Goal: Task Accomplishment & Management: Manage account settings

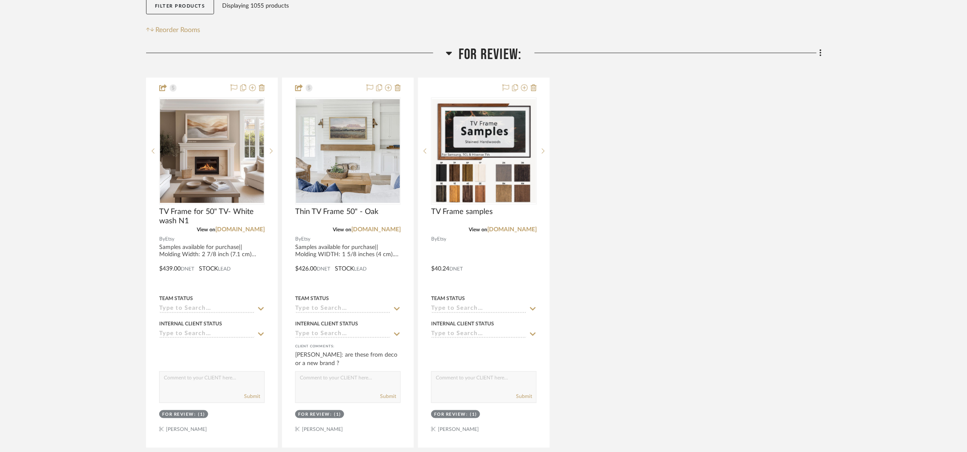
scroll to position [380, 0]
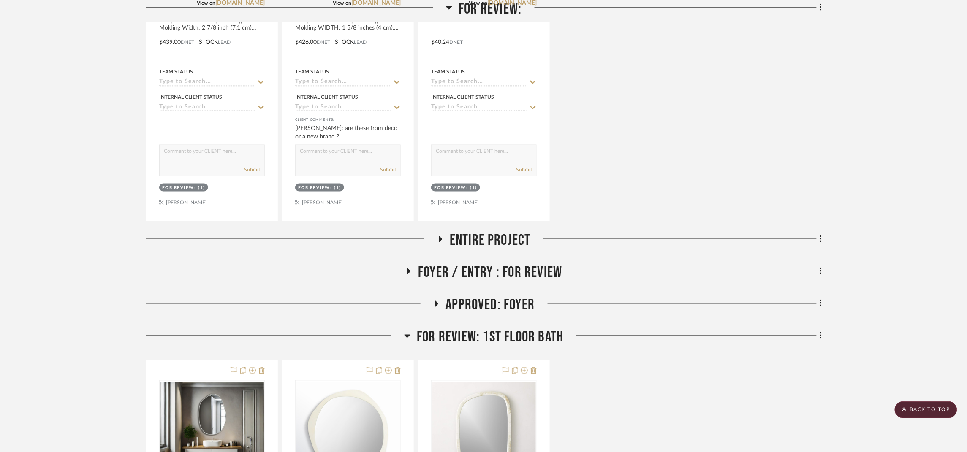
click at [511, 264] on span "Foyer / Entry : For Review" at bounding box center [490, 273] width 144 height 18
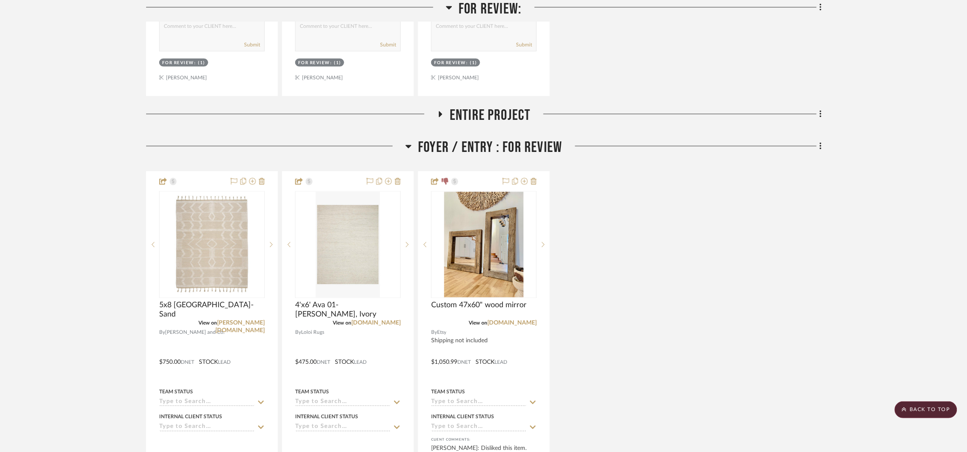
scroll to position [507, 0]
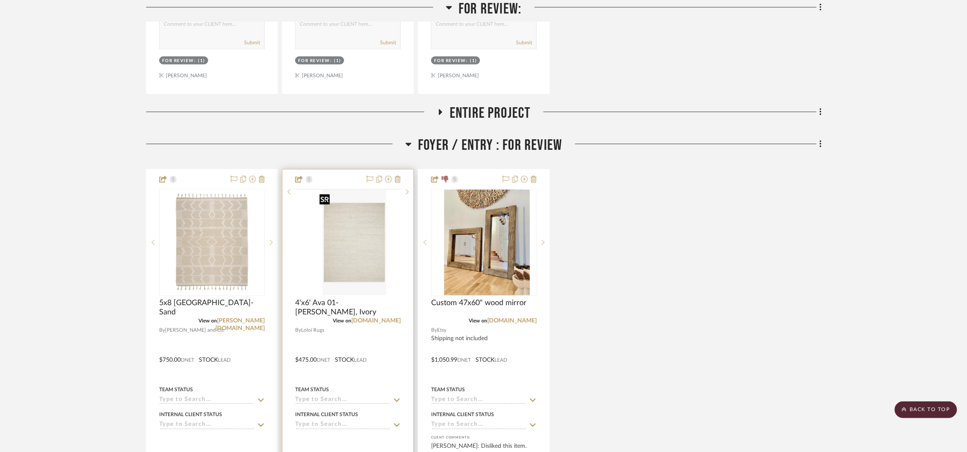
click at [359, 190] on div at bounding box center [348, 189] width 106 height 1
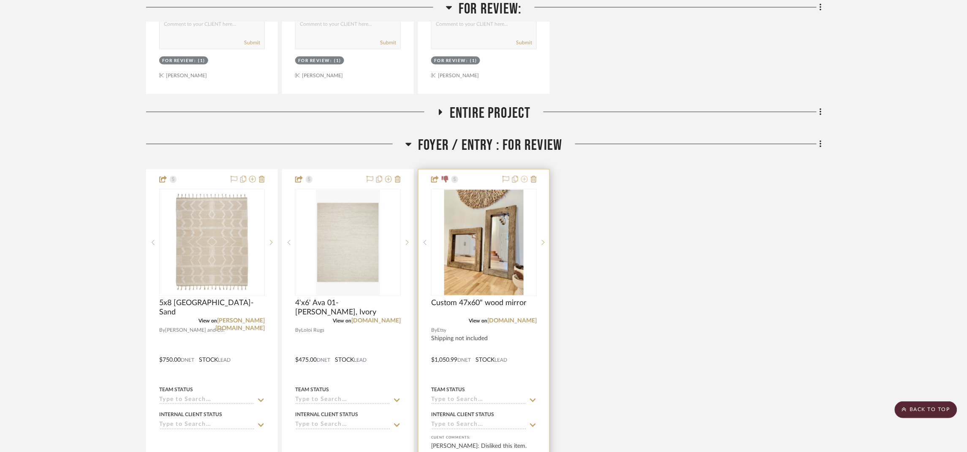
click at [526, 180] on icon at bounding box center [524, 179] width 7 height 7
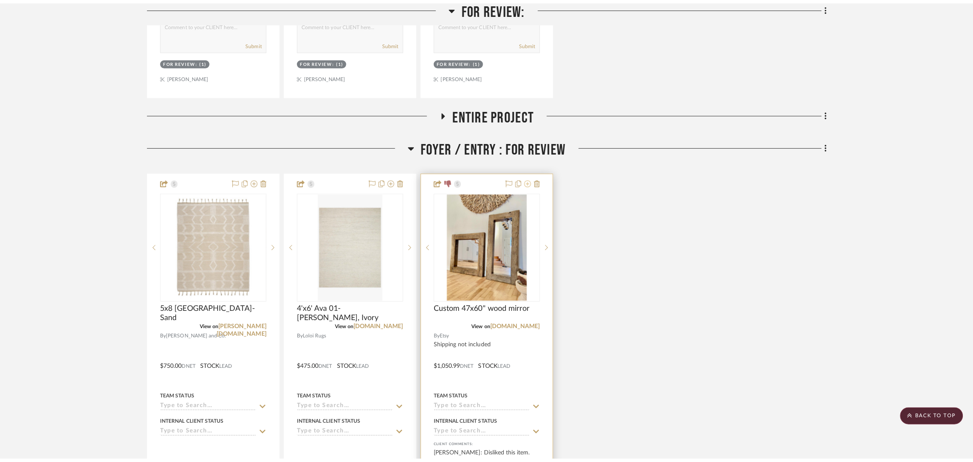
scroll to position [0, 0]
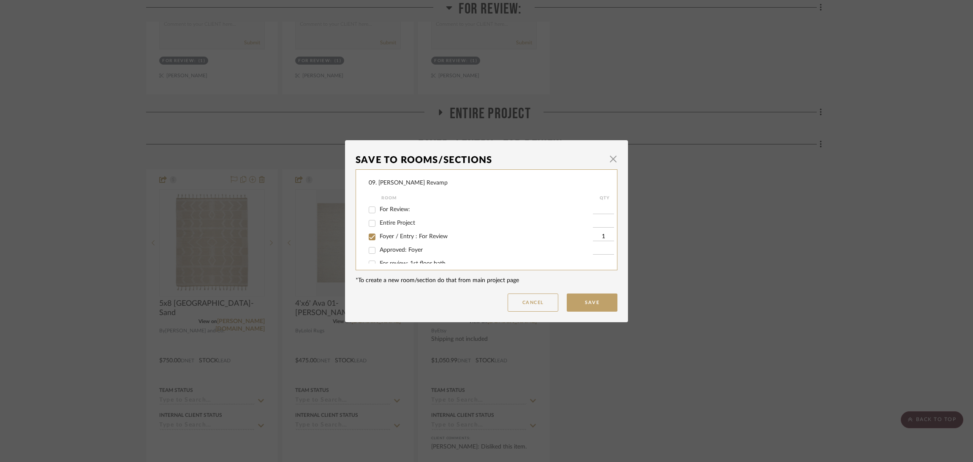
click at [400, 237] on span "Foyer / Entry : For Review" at bounding box center [414, 237] width 68 height 6
click at [379, 237] on input "Foyer / Entry : For Review" at bounding box center [372, 237] width 14 height 14
checkbox input "false"
click at [394, 254] on span "Will NOT Use" at bounding box center [398, 255] width 36 height 6
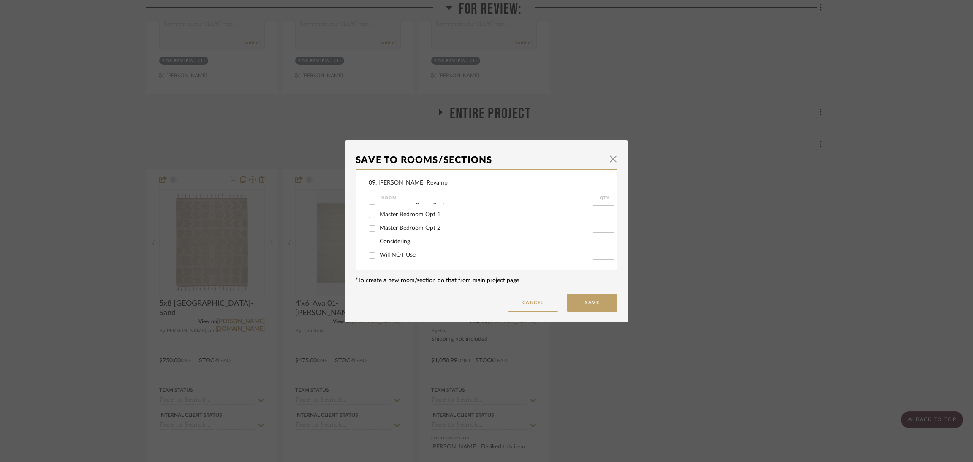
click at [379, 254] on input "Will NOT Use" at bounding box center [372, 256] width 14 height 14
checkbox input "true"
type input "1"
click at [594, 305] on button "Save" at bounding box center [592, 303] width 51 height 18
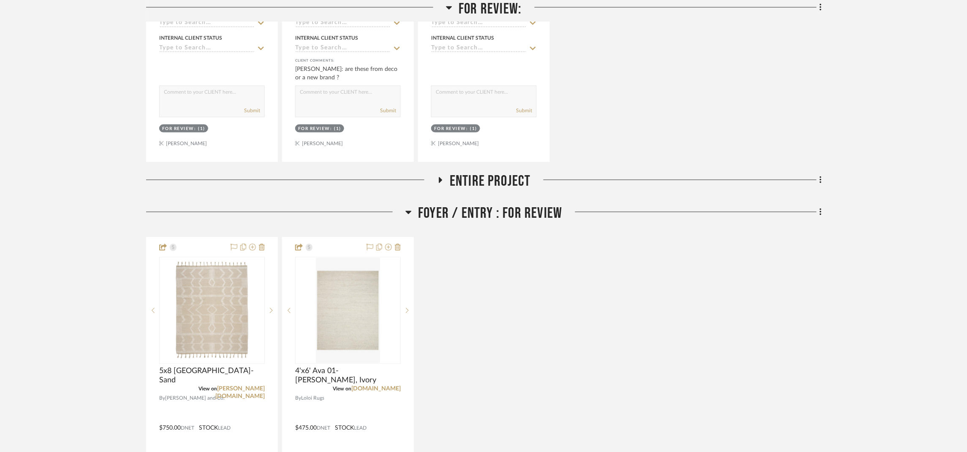
scroll to position [444, 0]
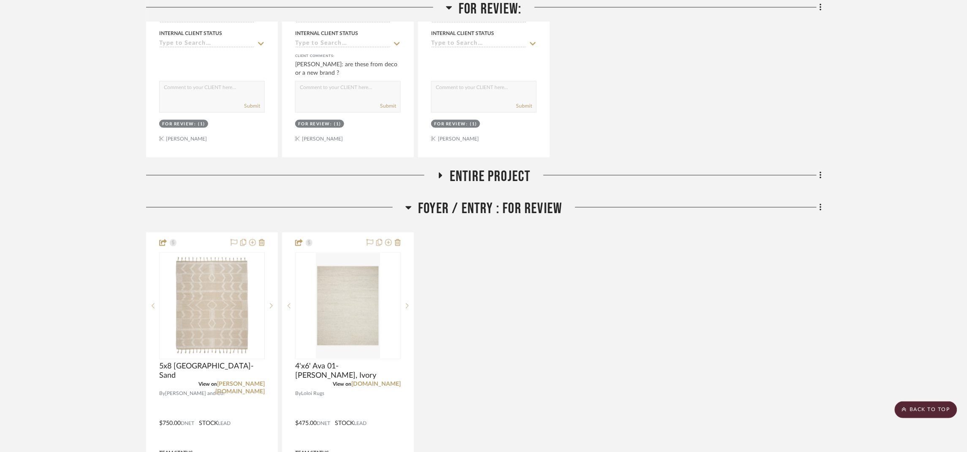
click at [499, 180] on span "Entire Project" at bounding box center [490, 177] width 81 height 18
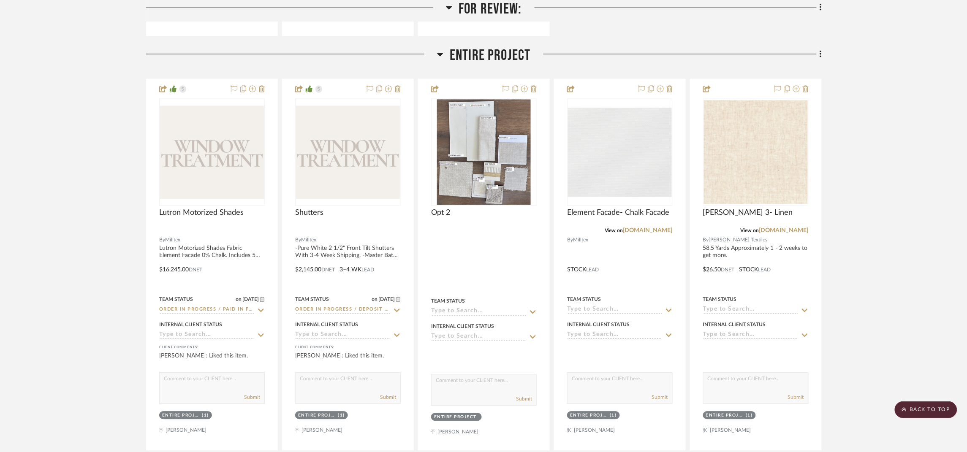
scroll to position [507, 0]
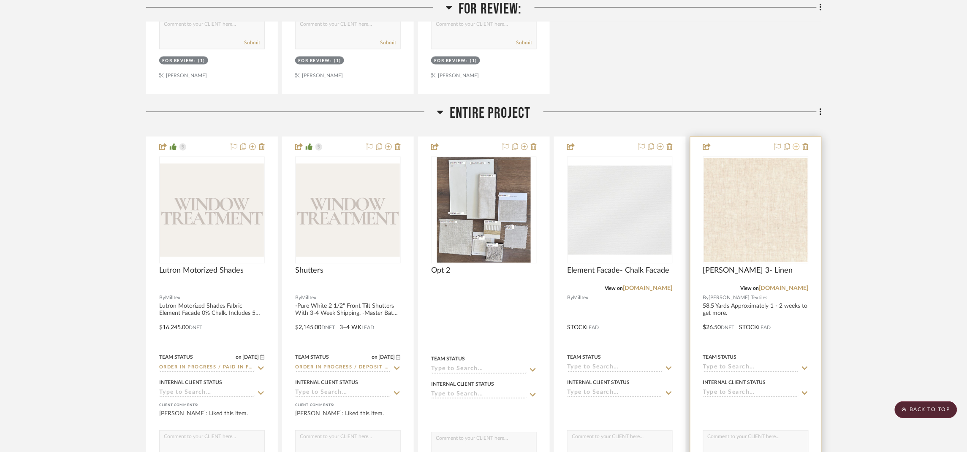
click at [795, 148] on icon at bounding box center [796, 147] width 7 height 7
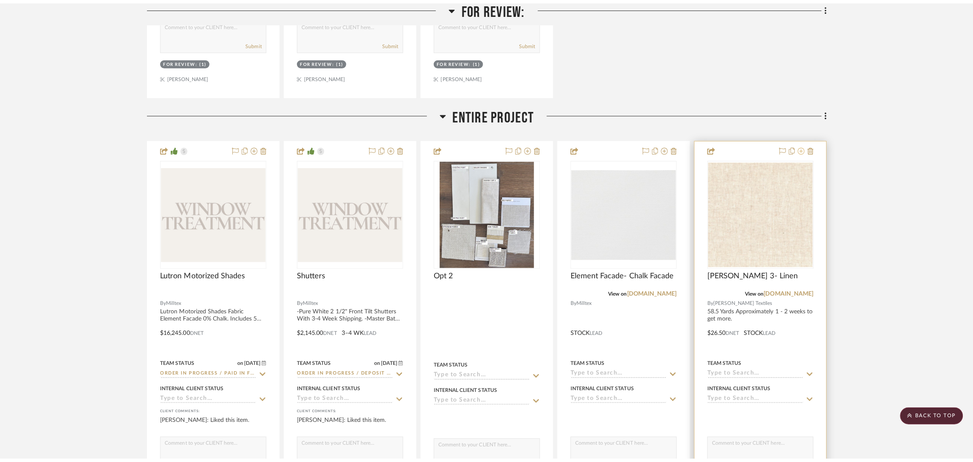
scroll to position [0, 0]
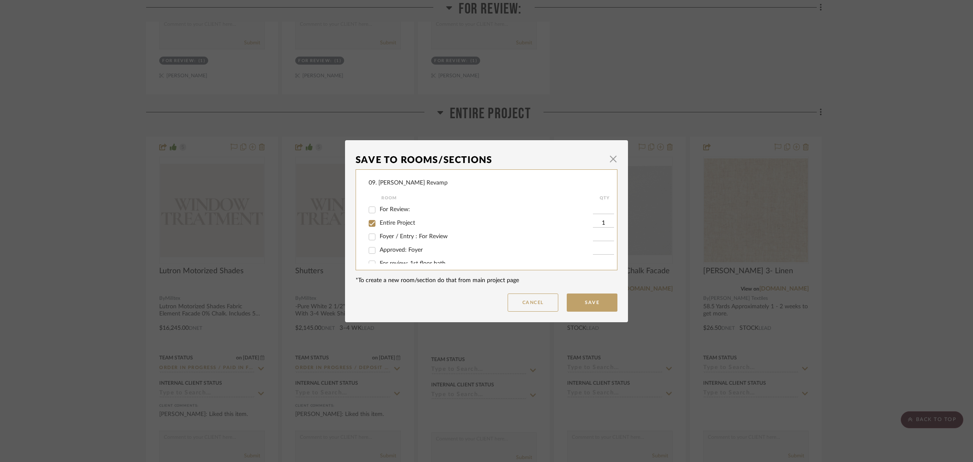
click at [380, 220] on span "Entire Project" at bounding box center [397, 223] width 35 height 6
click at [379, 220] on input "Entire Project" at bounding box center [372, 224] width 14 height 14
checkbox input "false"
drag, startPoint x: 394, startPoint y: 242, endPoint x: 458, endPoint y: 261, distance: 67.0
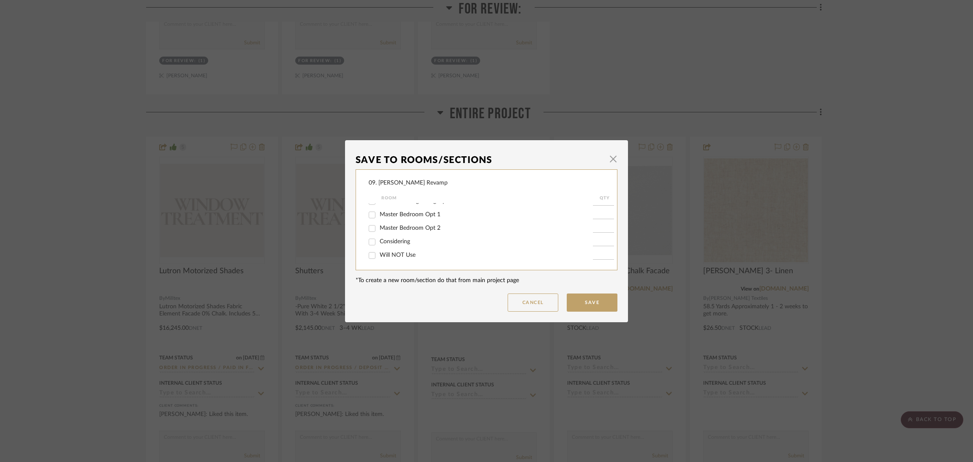
click at [394, 242] on span "Considering" at bounding box center [395, 242] width 30 height 6
click at [379, 242] on input "Considering" at bounding box center [372, 242] width 14 height 14
checkbox input "true"
type input "1"
click at [581, 299] on button "Save" at bounding box center [592, 303] width 51 height 18
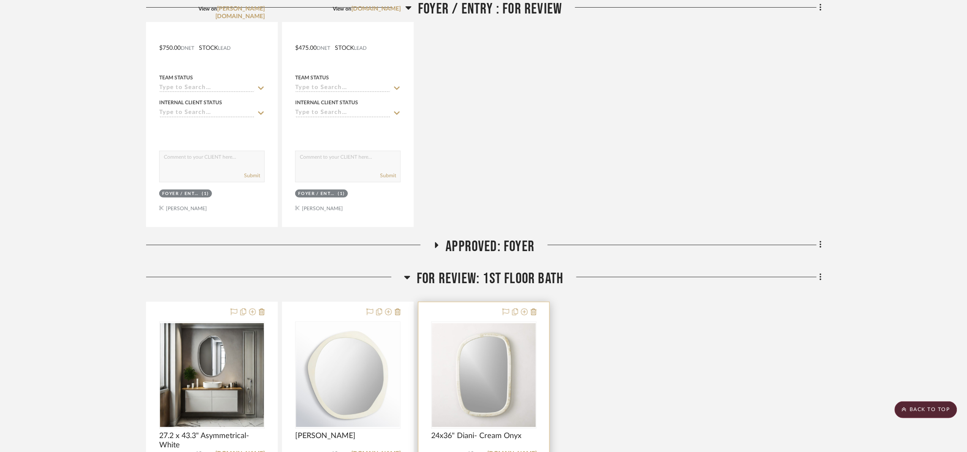
scroll to position [1203, 0]
click at [496, 249] on span "Approved: Foyer" at bounding box center [490, 246] width 89 height 18
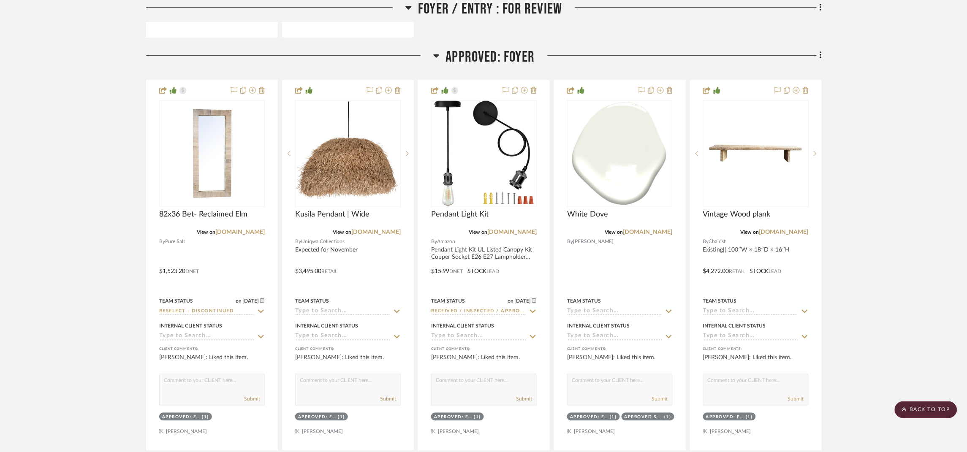
scroll to position [1393, 0]
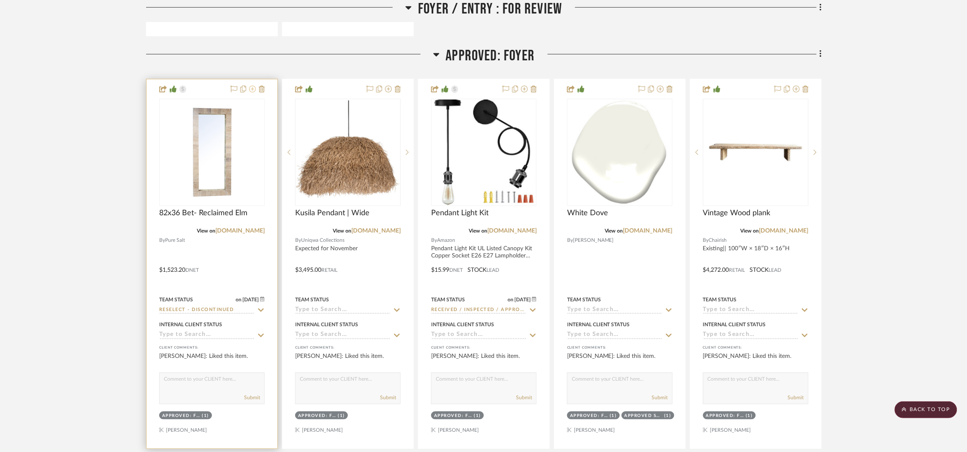
click at [252, 92] on icon at bounding box center [252, 89] width 7 height 7
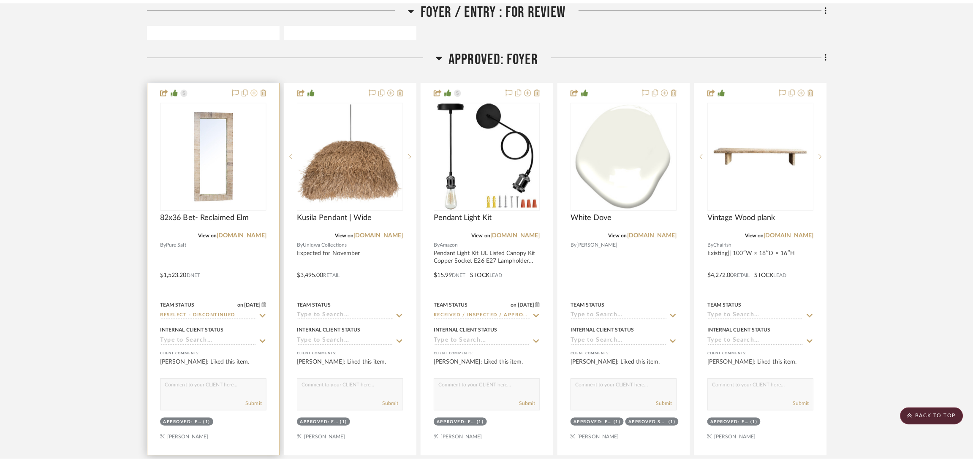
scroll to position [0, 0]
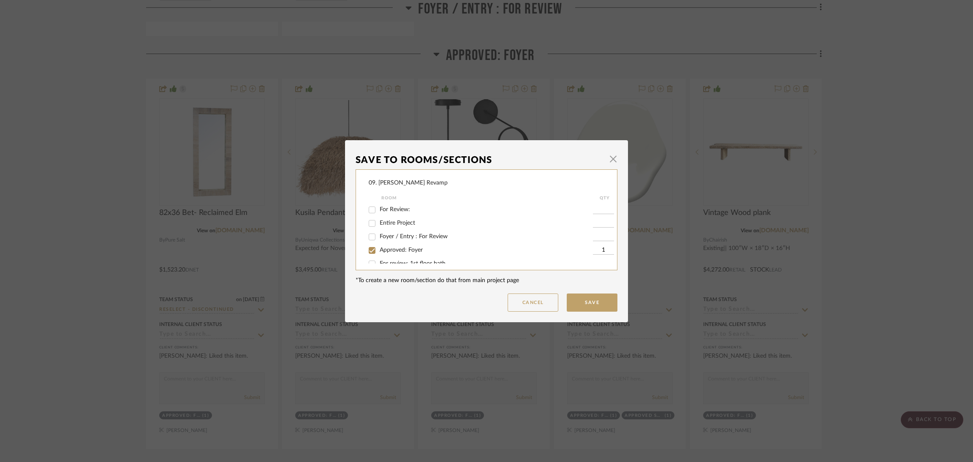
click at [411, 251] on span "Approved: Foyer" at bounding box center [401, 250] width 43 height 6
click at [379, 251] on input "Approved: Foyer" at bounding box center [372, 251] width 14 height 14
checkbox input "false"
click at [397, 255] on span "Will NOT Use" at bounding box center [398, 255] width 36 height 6
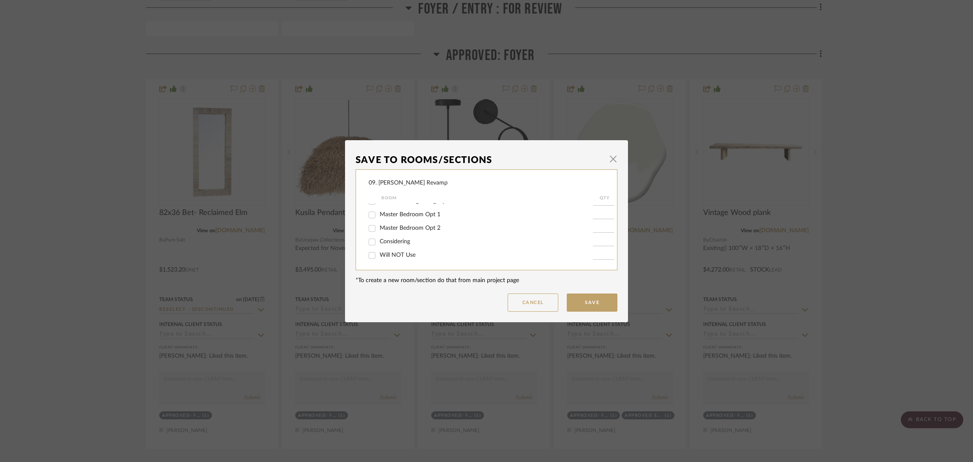
click at [379, 255] on input "Will NOT Use" at bounding box center [372, 256] width 14 height 14
checkbox input "true"
type input "1"
click at [577, 300] on button "Save" at bounding box center [592, 303] width 51 height 18
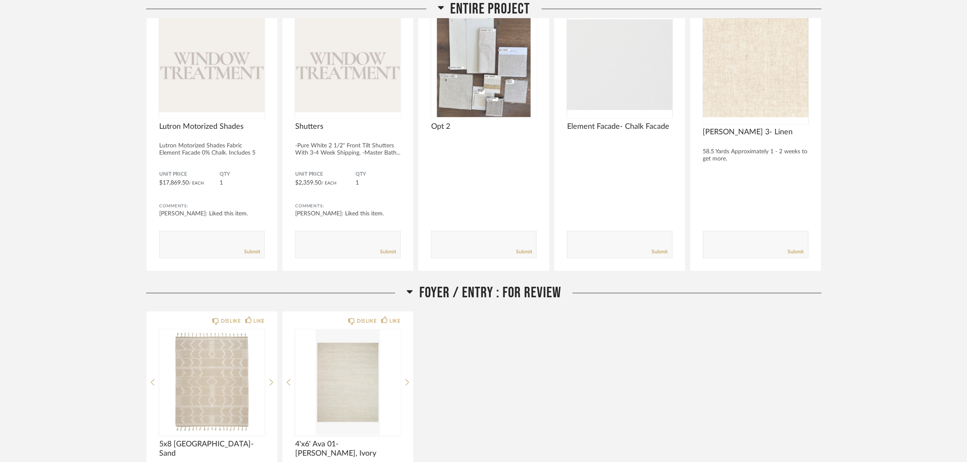
scroll to position [633, 0]
